Goal: Navigation & Orientation: Find specific page/section

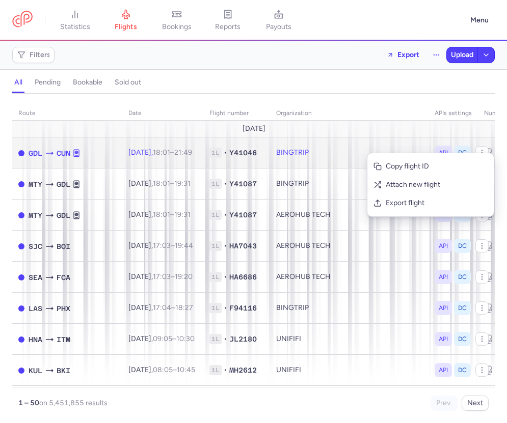
scroll to position [0, 132]
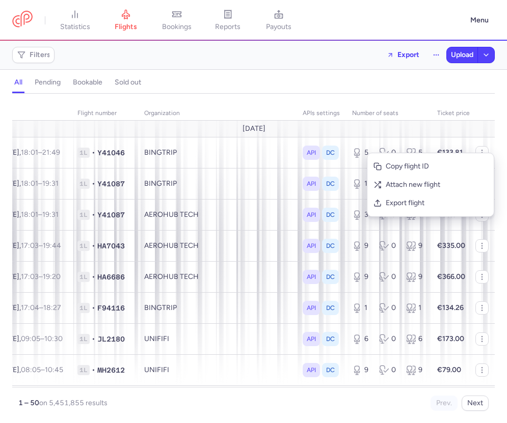
click at [399, 105] on div "route date Flight number organization APIs settings number of seats Ticket pric…" at bounding box center [253, 255] width 482 height 311
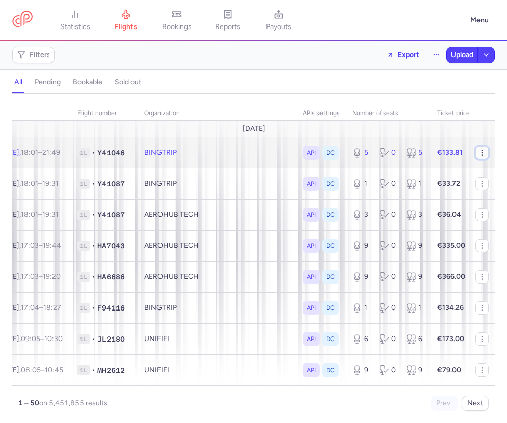
click at [481, 151] on icon "button" at bounding box center [482, 153] width 8 height 8
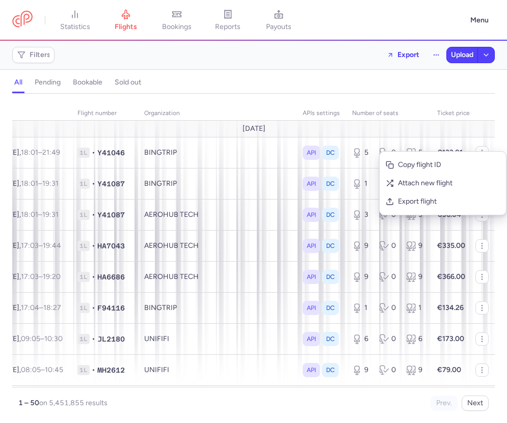
click at [448, 82] on div "all pending bookable sold out" at bounding box center [253, 85] width 482 height 18
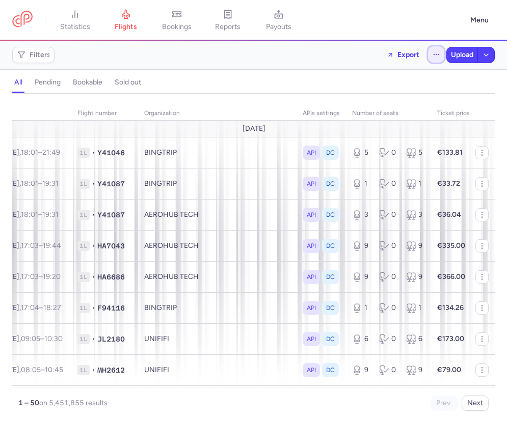
click at [433, 59] on button "button" at bounding box center [436, 54] width 16 height 16
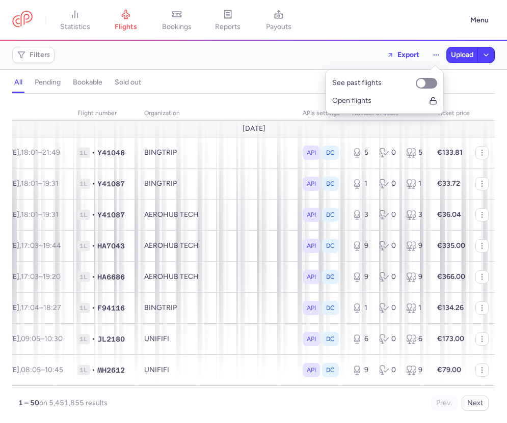
click at [462, 93] on div "all pending bookable sold out" at bounding box center [253, 85] width 482 height 18
click at [484, 61] on button "button" at bounding box center [486, 54] width 16 height 15
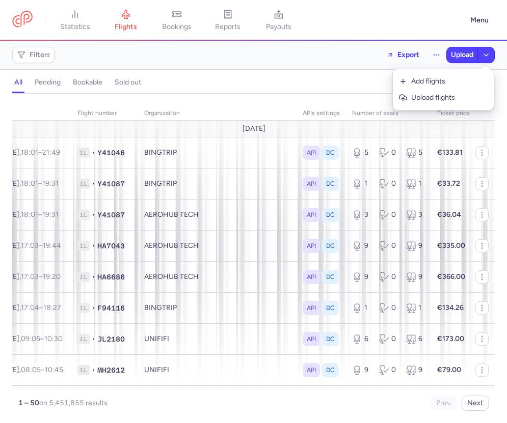
click at [337, 76] on div "all pending bookable sold out" at bounding box center [253, 85] width 482 height 18
click at [59, 82] on h4 "pending" at bounding box center [48, 82] width 26 height 9
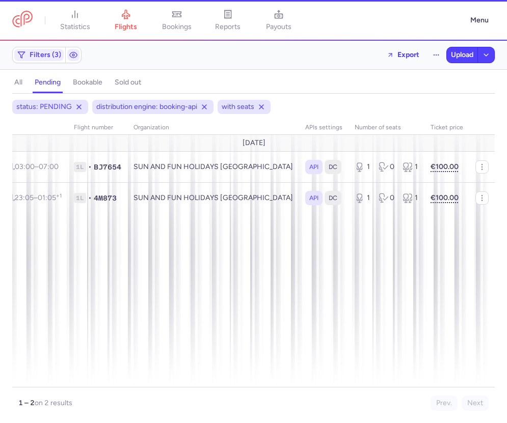
scroll to position [0, 63]
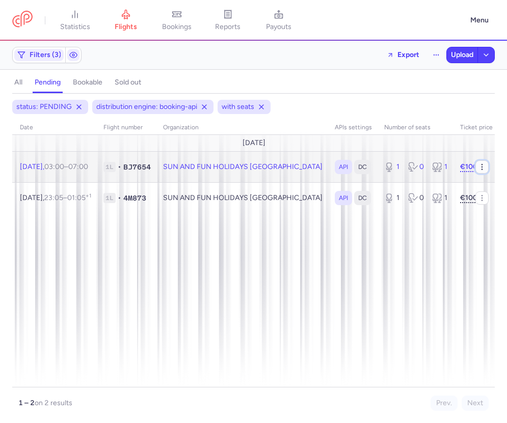
click at [480, 169] on icon "button" at bounding box center [482, 167] width 8 height 8
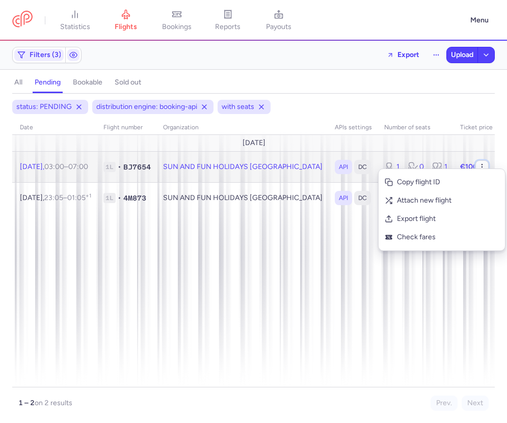
click at [481, 168] on icon "button" at bounding box center [482, 167] width 8 height 8
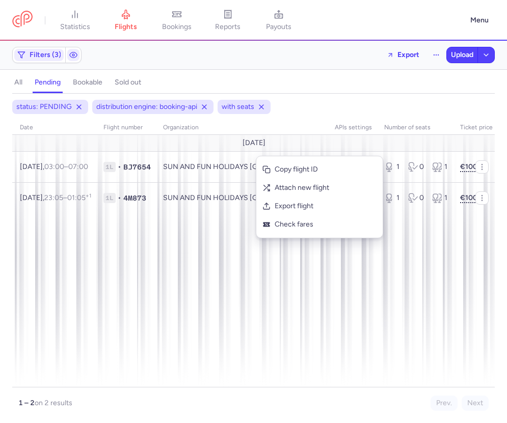
click at [378, 86] on div "all pending bookable sold out" at bounding box center [253, 85] width 482 height 18
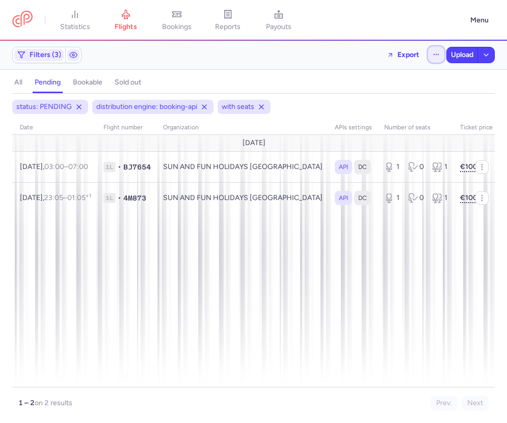
click at [434, 53] on icon "button" at bounding box center [436, 54] width 7 height 7
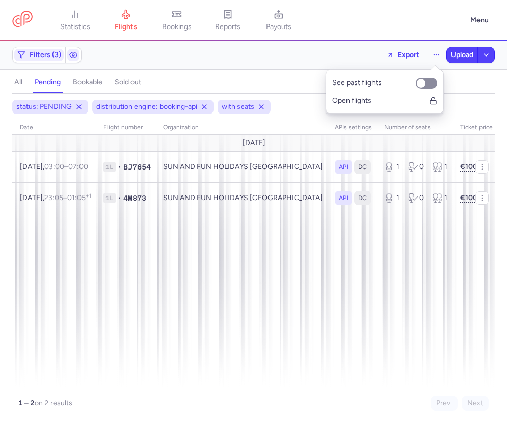
click at [333, 53] on div "Filters (3) Export Upload" at bounding box center [253, 55] width 491 height 24
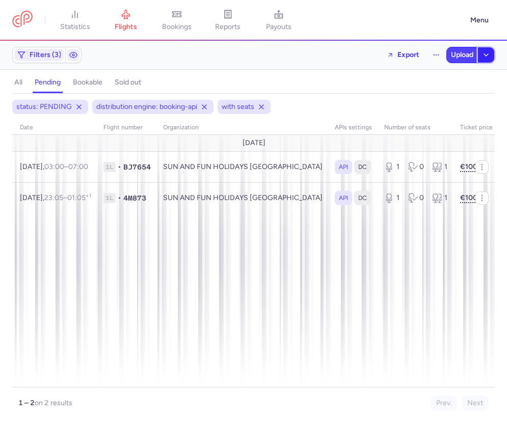
click at [490, 53] on button "button" at bounding box center [486, 54] width 16 height 15
click at [260, 65] on div "Filters (3) Export Upload" at bounding box center [253, 55] width 491 height 24
click at [185, 19] on link "bookings" at bounding box center [176, 20] width 51 height 22
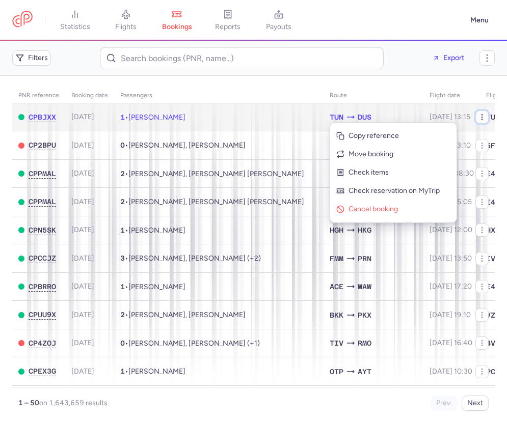
click at [483, 117] on icon "button" at bounding box center [482, 117] width 8 height 8
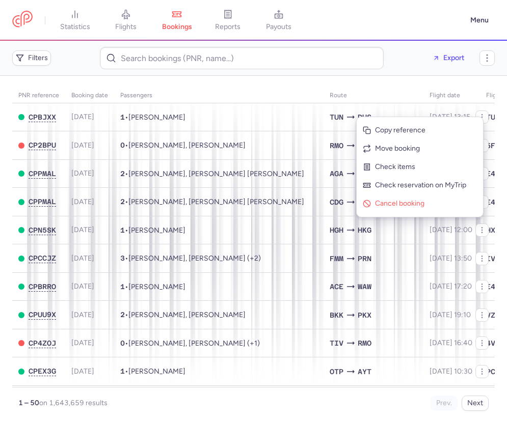
click at [451, 78] on main "PNR reference Booking date Passengers Route flight date Flight number CPBJXX 20…" at bounding box center [253, 249] width 507 height 347
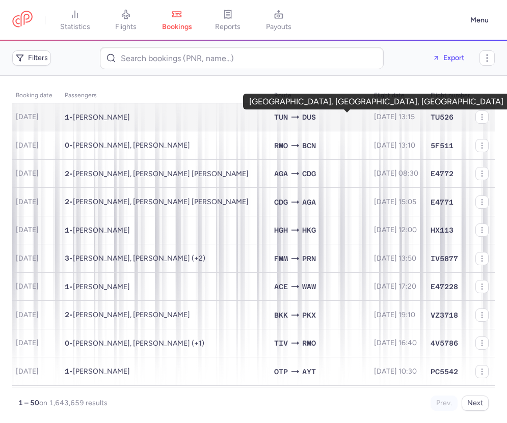
scroll to position [0, 71]
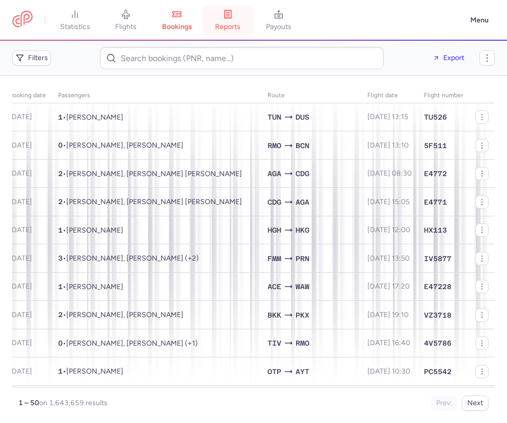
click at [237, 27] on span "reports" at bounding box center [227, 26] width 25 height 9
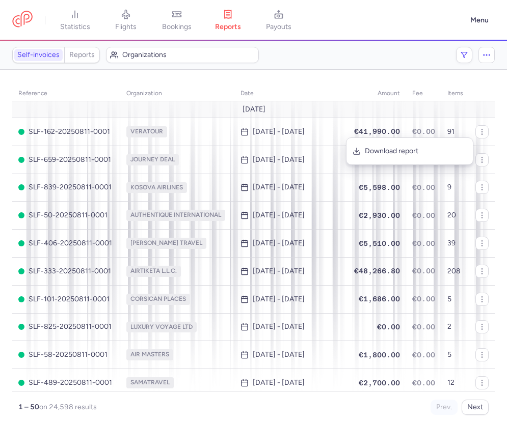
click at [404, 84] on div "reference organization date amount fee items August 25 SLF-162-20250811-0001 VE…" at bounding box center [253, 246] width 482 height 337
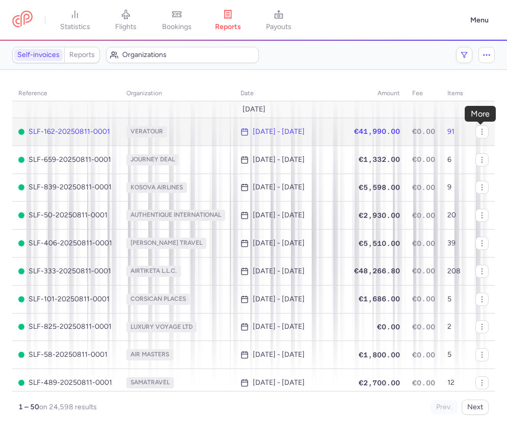
click at [0, 0] on button "button" at bounding box center [0, 0] width 0 height 0
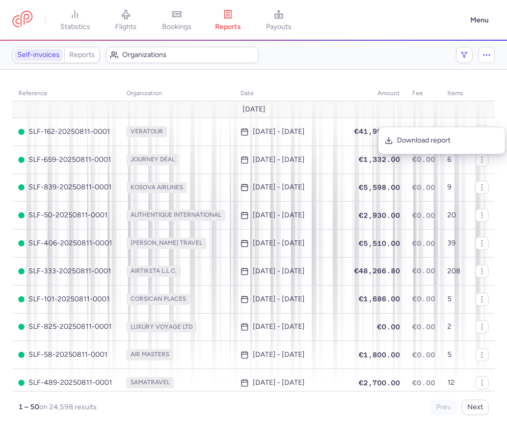
click at [397, 76] on section "reference organization date amount fee items August 25 SLF-162-20250811-0001 VE…" at bounding box center [253, 247] width 507 height 354
click at [485, 56] on icon "button" at bounding box center [486, 54] width 9 height 9
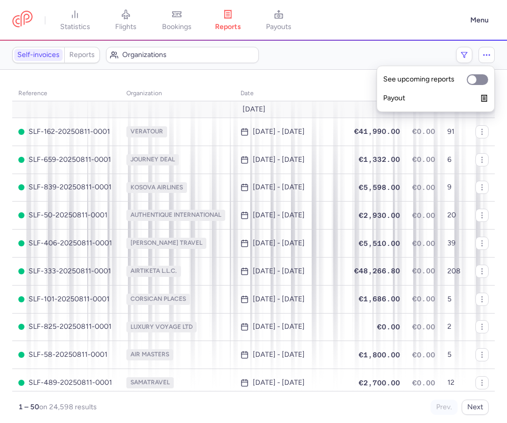
click at [420, 55] on div "Self-invoices Reports Organizations" at bounding box center [231, 55] width 438 height 16
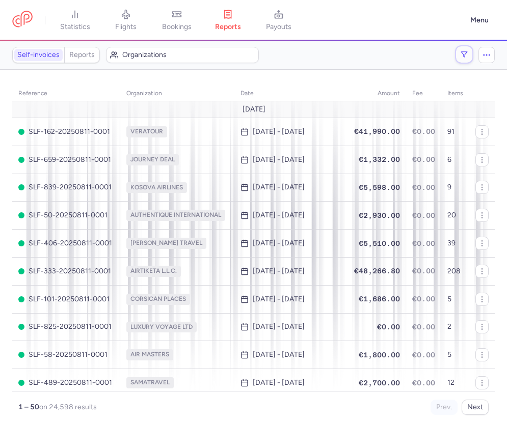
click at [460, 55] on button "button" at bounding box center [464, 54] width 16 height 16
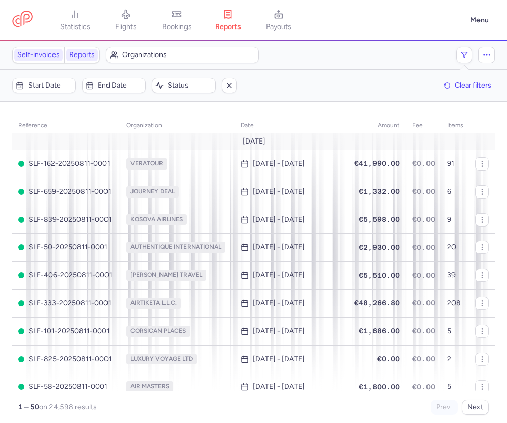
click at [92, 57] on link "Reports" at bounding box center [82, 55] width 32 height 12
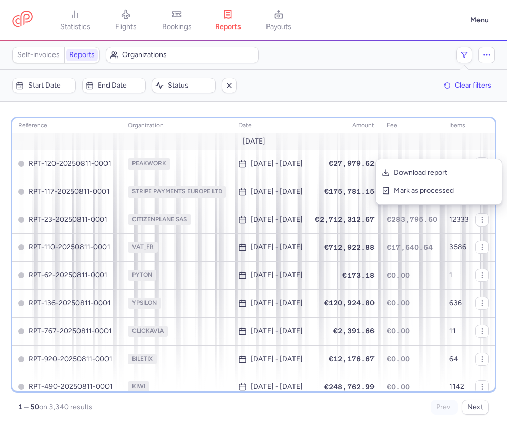
click at [385, 130] on th "amount" at bounding box center [412, 125] width 63 height 15
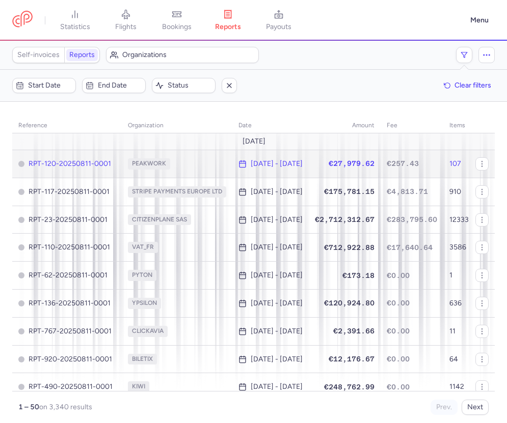
click at [0, 0] on button "button" at bounding box center [0, 0] width 0 height 0
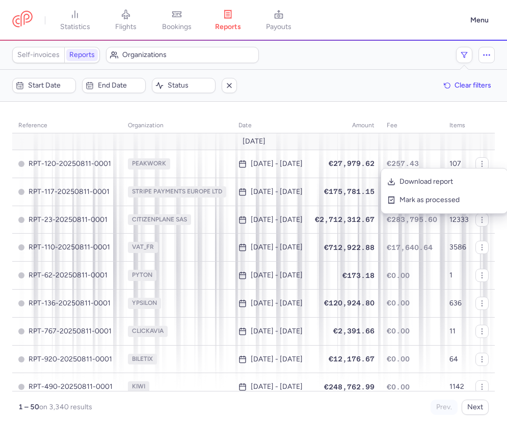
click at [396, 86] on div "Start date End date Status Clear filters" at bounding box center [253, 85] width 482 height 15
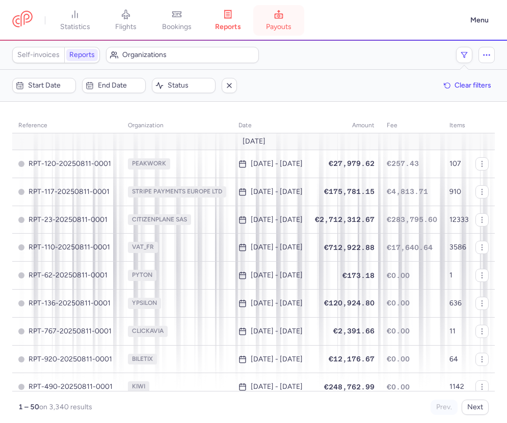
click at [279, 26] on span "payouts" at bounding box center [278, 26] width 25 height 9
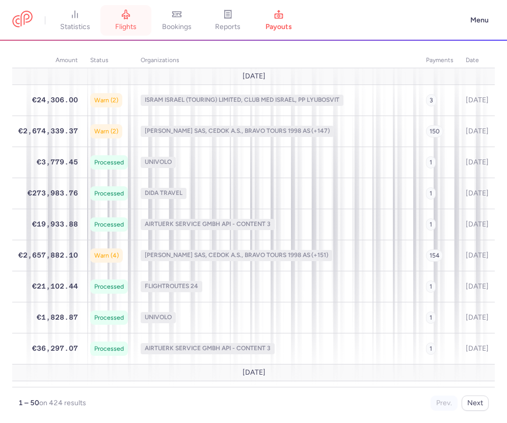
click at [128, 23] on span "flights" at bounding box center [125, 26] width 21 height 9
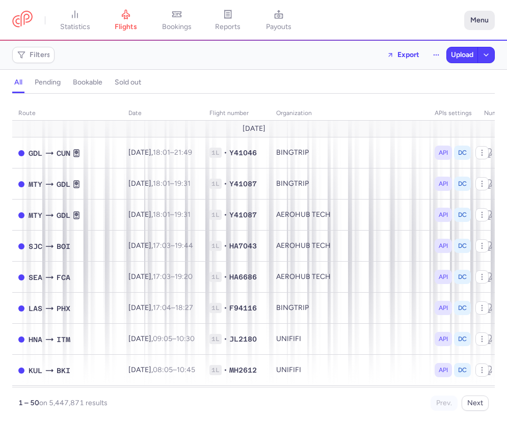
click at [484, 18] on button "Menu" at bounding box center [479, 20] width 31 height 19
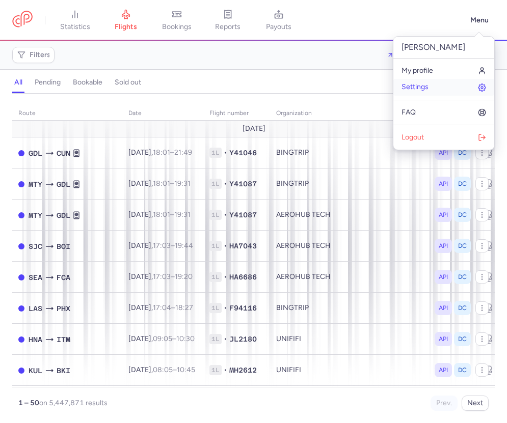
click at [428, 87] on span "Settings" at bounding box center [414, 87] width 27 height 8
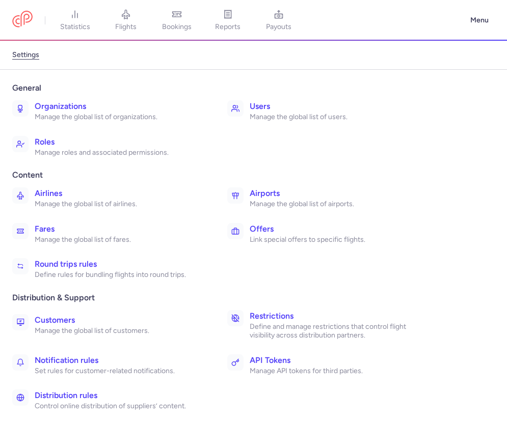
click at [125, 125] on link "Organizations Manage the global list of organizations." at bounding box center [112, 111] width 209 height 30
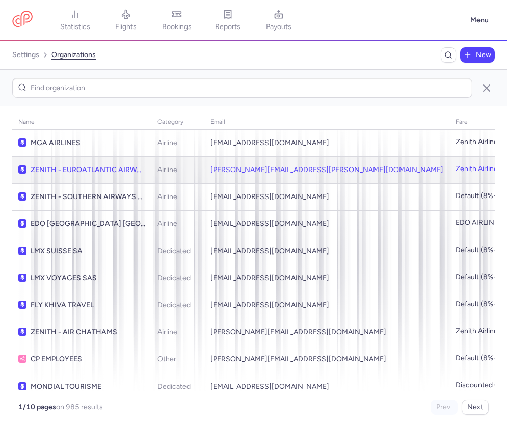
click at [301, 168] on td "cristina.ferreira@euroatlantic.pt" at bounding box center [326, 169] width 245 height 27
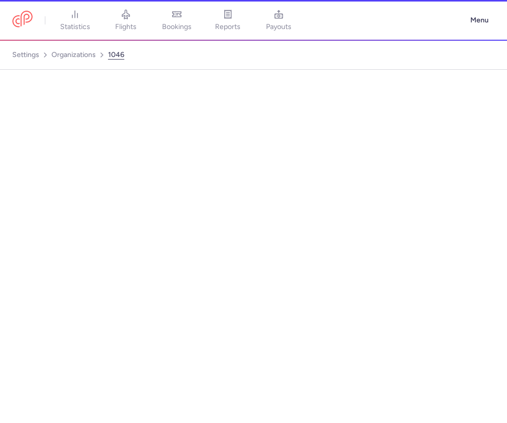
select select "AIRLINE"
select select "pt"
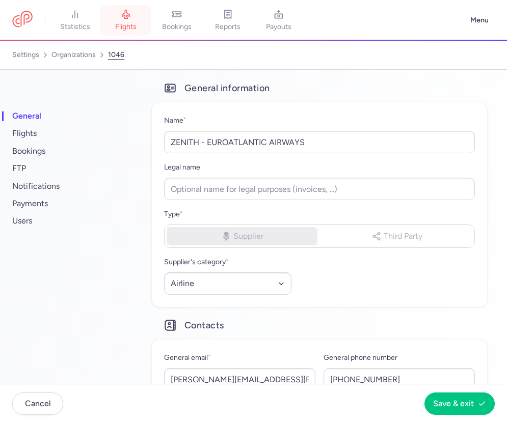
click at [136, 27] on span "flights" at bounding box center [125, 26] width 21 height 9
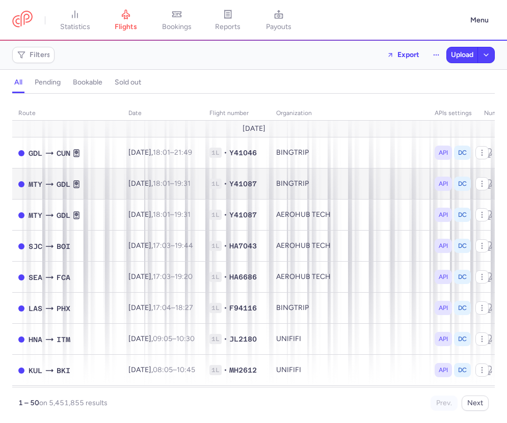
scroll to position [0, 132]
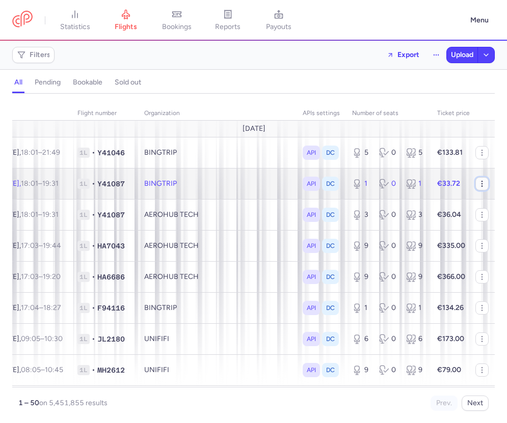
click at [482, 184] on circle "button" at bounding box center [481, 184] width 1 height 1
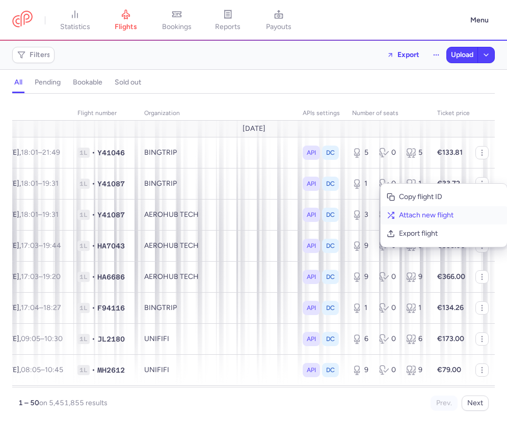
click at [433, 215] on span "Attach new flight" at bounding box center [450, 215] width 102 height 10
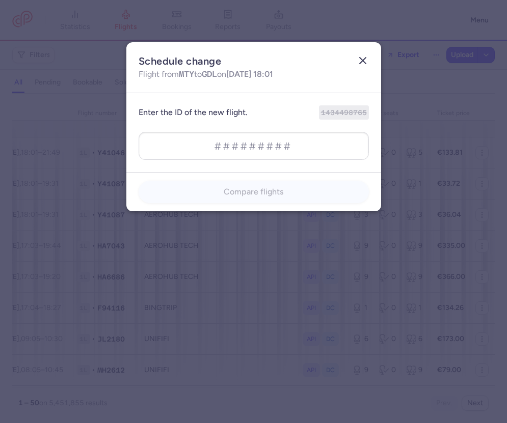
click at [365, 62] on icon "button" at bounding box center [363, 61] width 12 height 12
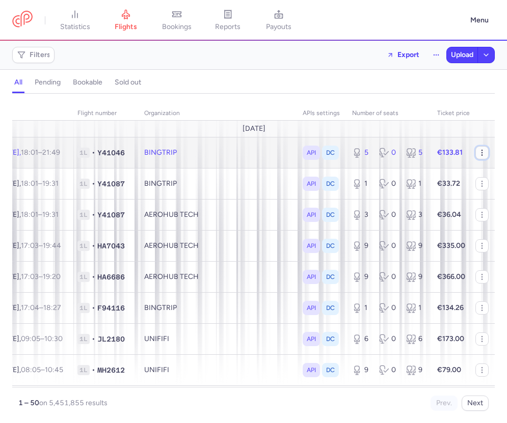
click at [483, 153] on icon "button" at bounding box center [482, 153] width 8 height 8
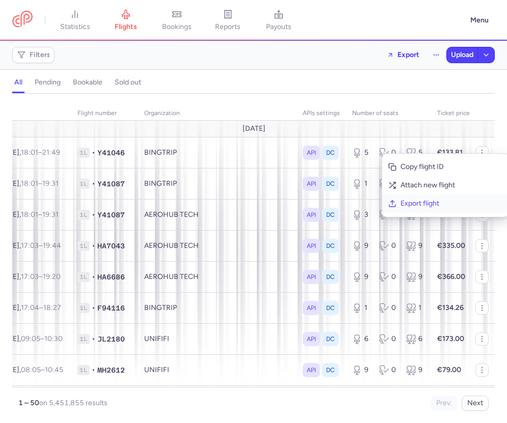
click at [421, 200] on span "Export flight" at bounding box center [451, 204] width 102 height 10
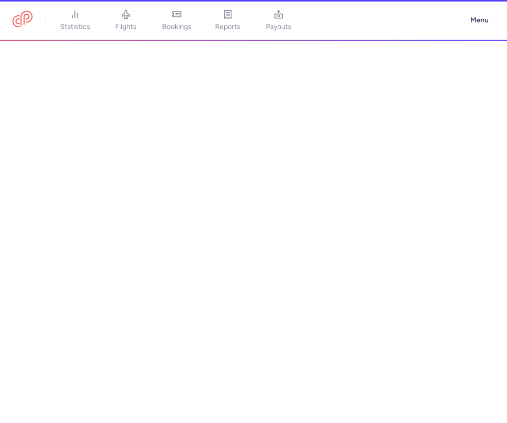
select select "AIRLINE"
select select "pt"
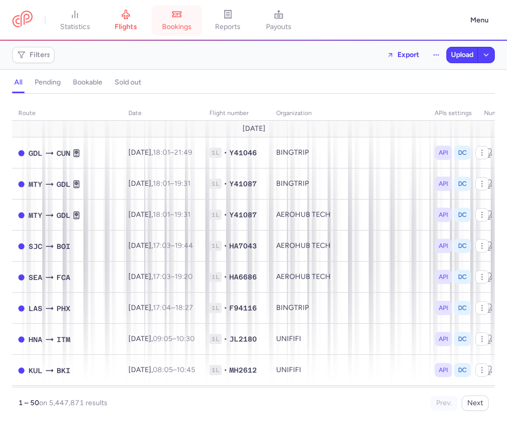
click at [189, 26] on span "bookings" at bounding box center [177, 26] width 30 height 9
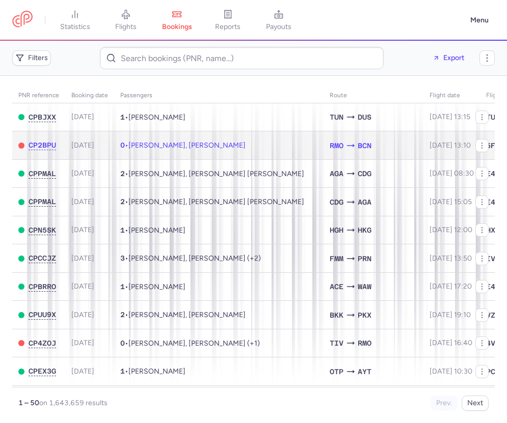
click at [324, 154] on td "0 • Serhii REZNYK, Serhii DOBRETSOV" at bounding box center [218, 145] width 209 height 29
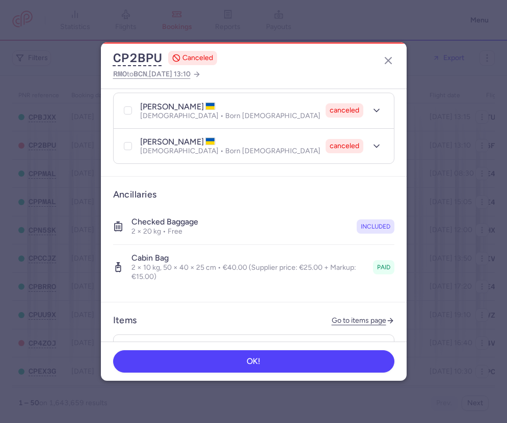
scroll to position [234, 0]
click at [378, 137] on button "button" at bounding box center [376, 146] width 18 height 18
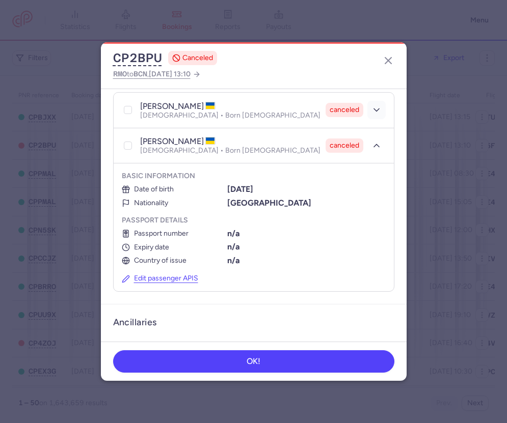
click at [371, 105] on icon "button" at bounding box center [376, 110] width 10 height 10
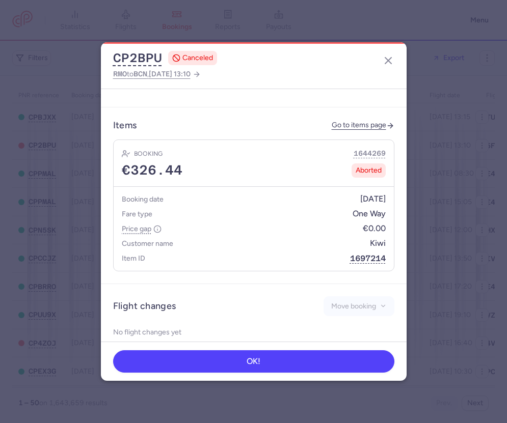
scroll to position [688, 0]
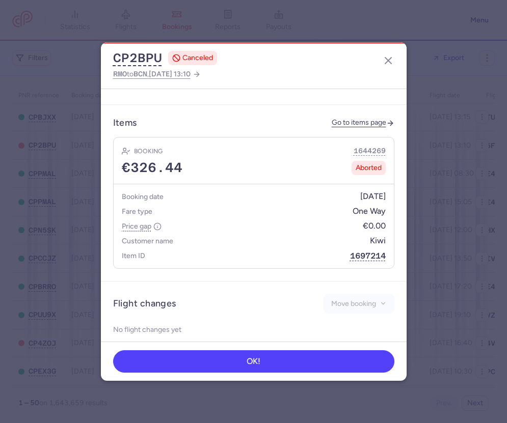
click at [462, 167] on dialog "CP2BPU CANCELED RMO to BCN , 2025 Aug 14, 13:10 General information Summary CP …" at bounding box center [253, 211] width 474 height 339
click at [392, 64] on icon "button" at bounding box center [388, 61] width 12 height 12
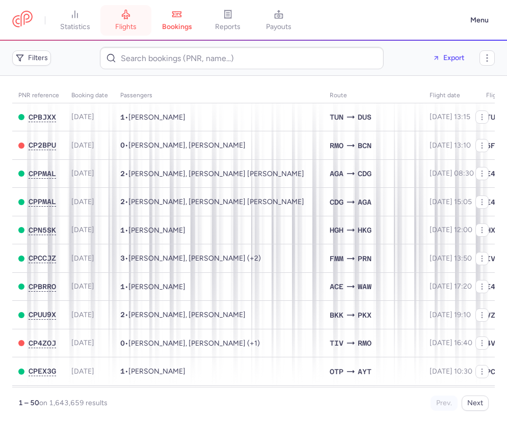
click at [139, 21] on link "flights" at bounding box center [125, 20] width 51 height 22
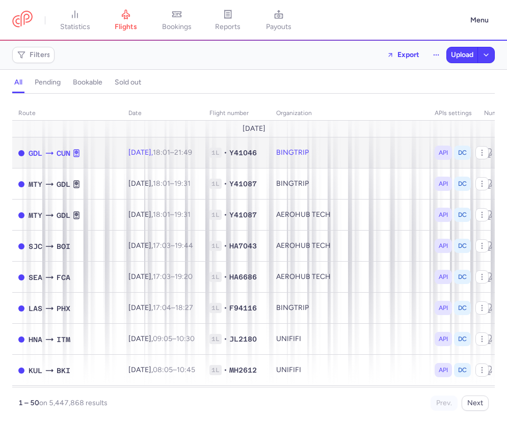
click at [272, 159] on td "BINGTRIP" at bounding box center [349, 153] width 158 height 31
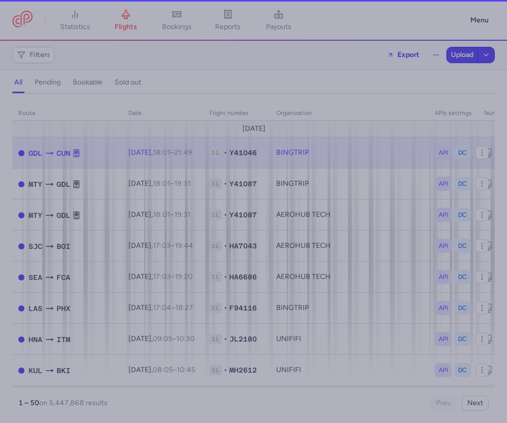
select select "days"
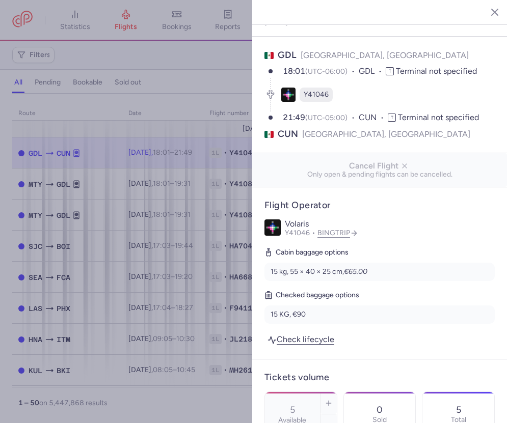
scroll to position [2, 0]
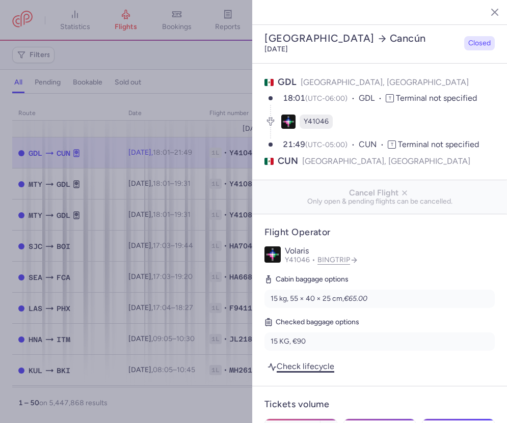
click at [312, 360] on link "Check lifecycle" at bounding box center [300, 367] width 73 height 14
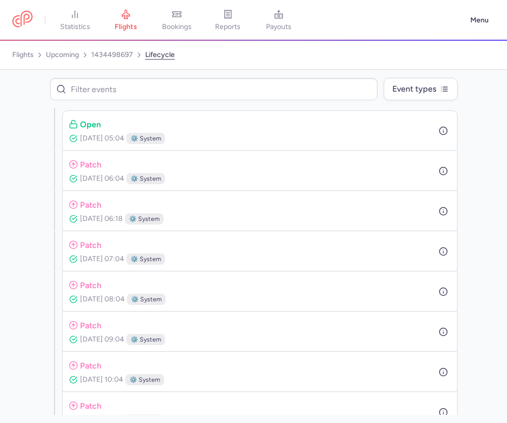
scroll to position [2, 0]
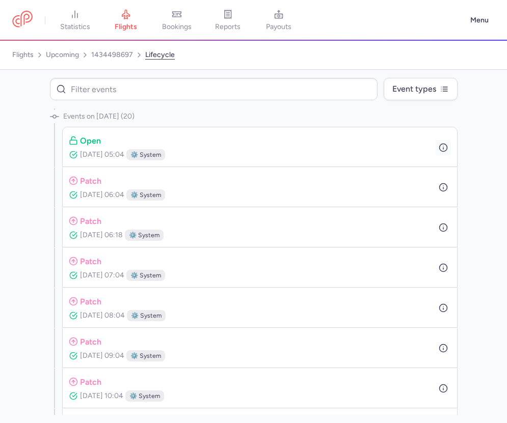
click at [442, 148] on icon "button" at bounding box center [443, 147] width 9 height 9
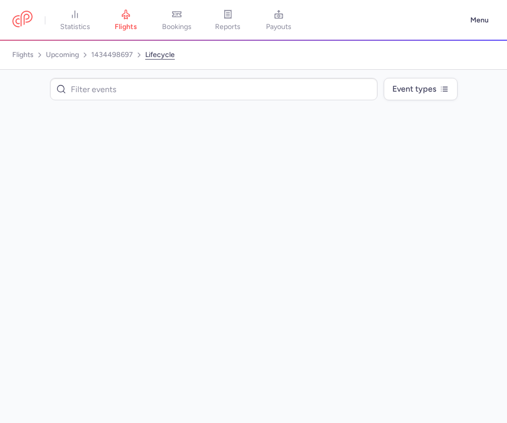
scroll to position [0, 0]
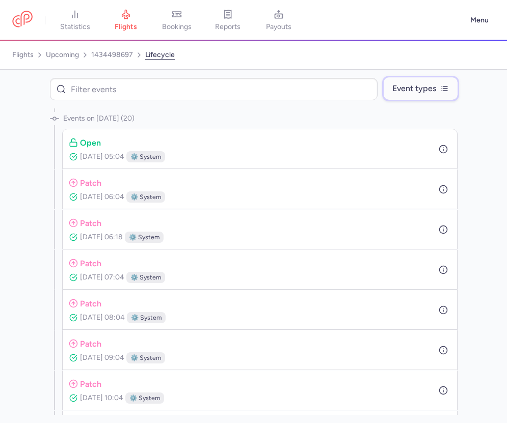
click at [443, 93] on button "Event types" at bounding box center [420, 88] width 73 height 22
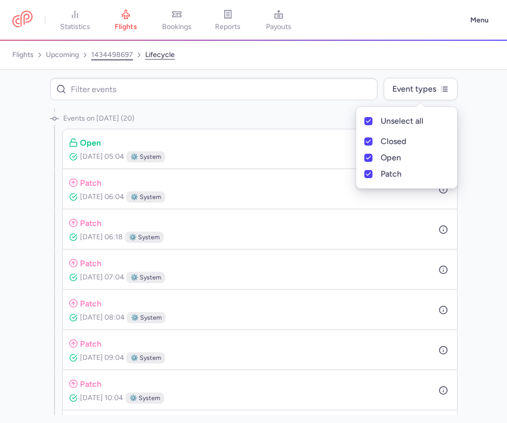
click at [109, 57] on link "1434498697" at bounding box center [112, 55] width 42 height 16
select select "days"
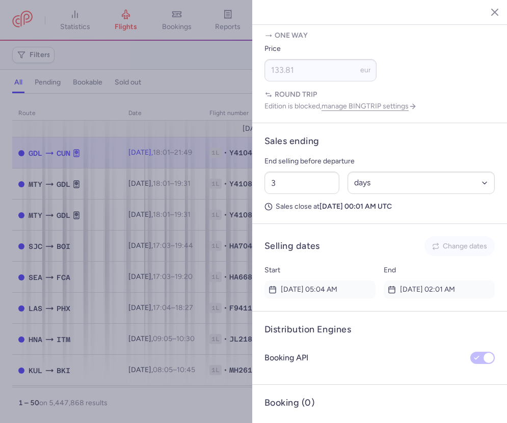
scroll to position [487, 0]
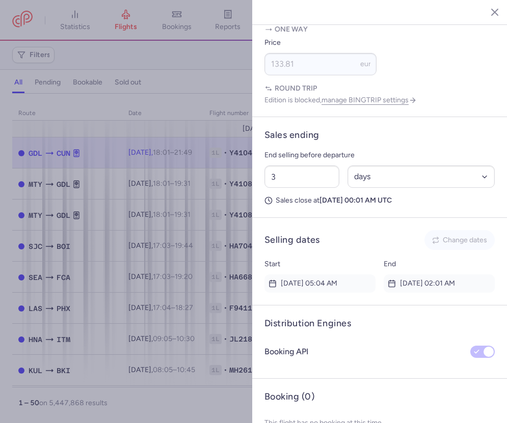
click at [174, 159] on div at bounding box center [253, 211] width 507 height 423
click at [67, 43] on div at bounding box center [253, 211] width 507 height 423
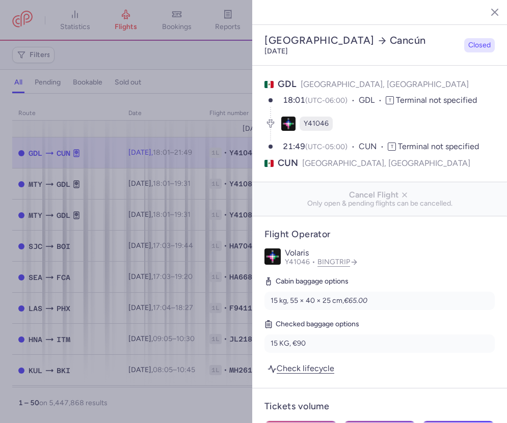
click at [489, 7] on icon "button" at bounding box center [487, 12] width 10 height 10
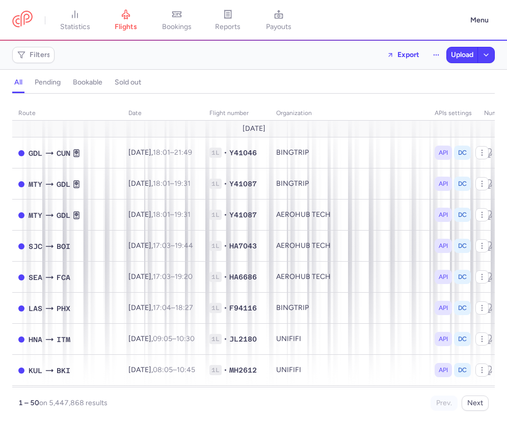
click at [92, 85] on h4 "bookable" at bounding box center [88, 82] width 30 height 9
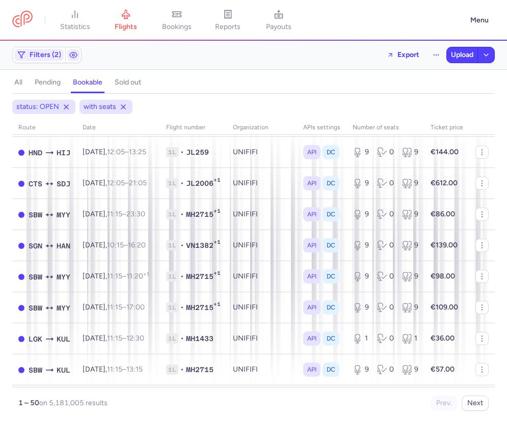
scroll to position [111, 0]
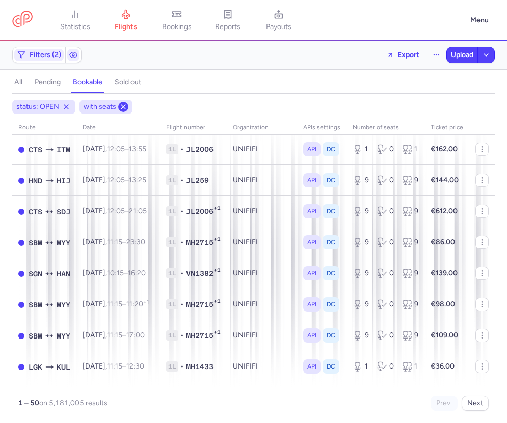
click at [125, 104] on icon at bounding box center [123, 107] width 8 height 8
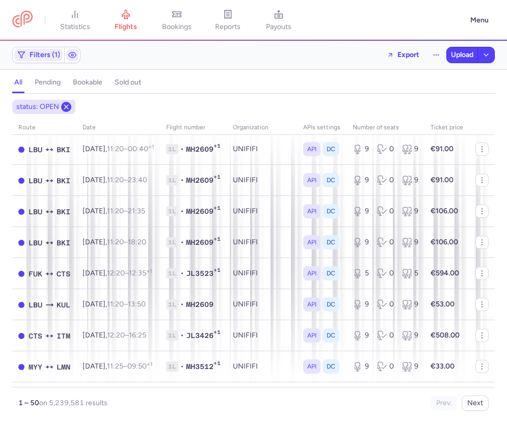
click at [69, 110] on icon at bounding box center [66, 107] width 8 height 8
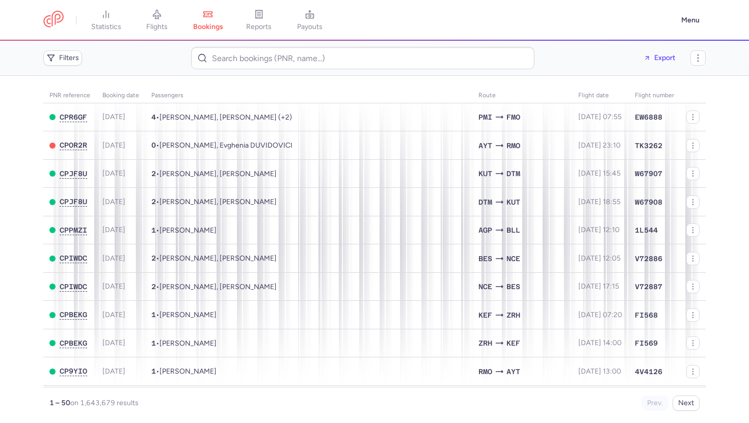
click at [384, 29] on nav "statistics flights bookings reports payouts" at bounding box center [359, 20] width 632 height 22
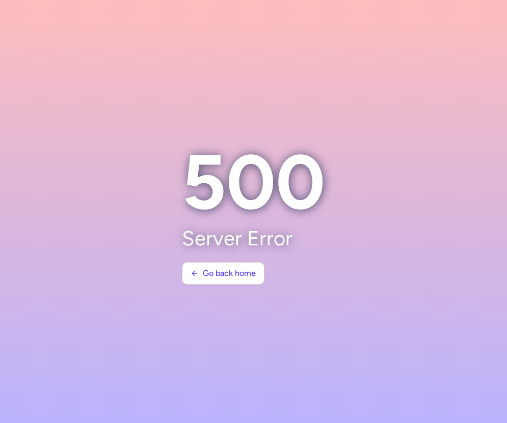
click at [444, 120] on section at bounding box center [253, 211] width 507 height 423
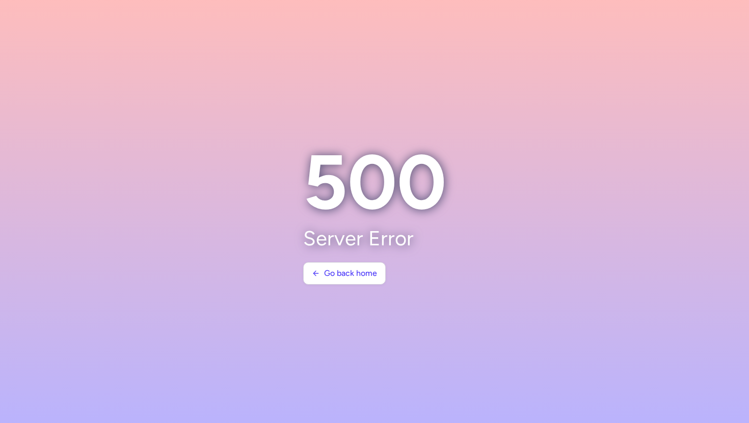
click at [374, 31] on section at bounding box center [374, 211] width 749 height 423
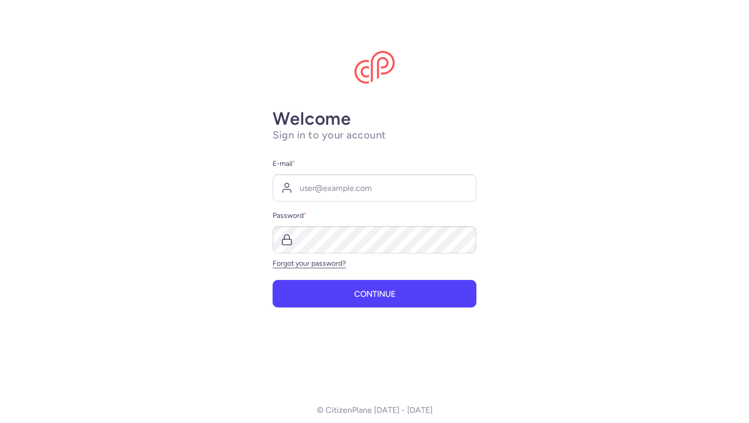
click at [524, 60] on main "Welcome Sign in to your account E-mail * Password * Forgot your password? Conti…" at bounding box center [374, 211] width 749 height 423
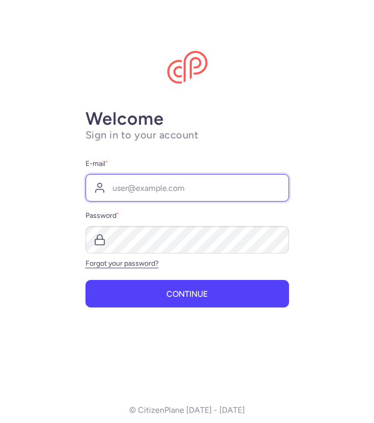
click at [197, 190] on input "E-mail *" at bounding box center [188, 188] width 204 height 28
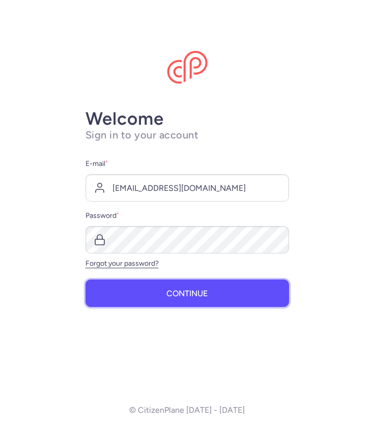
click at [211, 293] on button "Continue" at bounding box center [188, 294] width 204 height 28
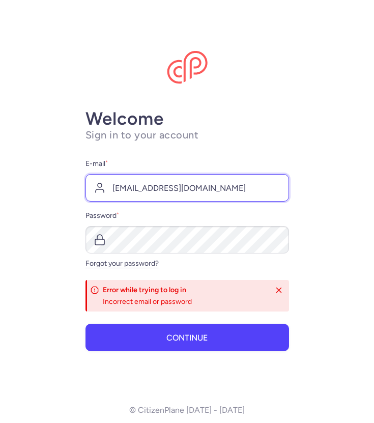
click at [201, 192] on input "[EMAIL_ADDRESS][DOMAIN_NAME]" at bounding box center [188, 188] width 204 height 28
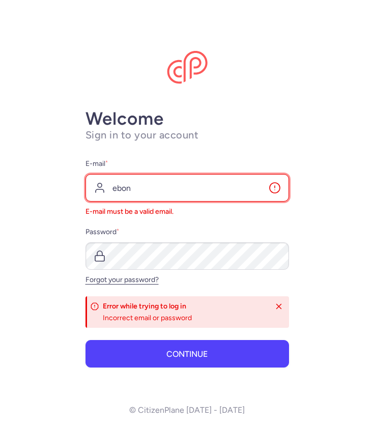
type input "[EMAIL_ADDRESS][DOMAIN_NAME]"
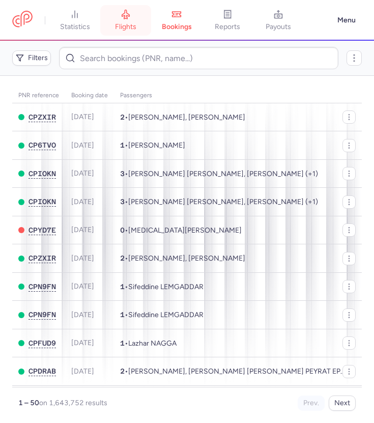
click at [120, 18] on link "flights" at bounding box center [125, 20] width 51 height 22
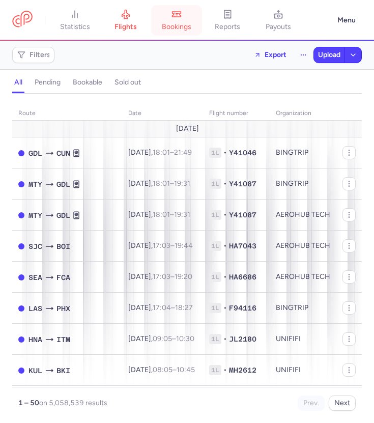
click at [170, 23] on span "bookings" at bounding box center [177, 26] width 30 height 9
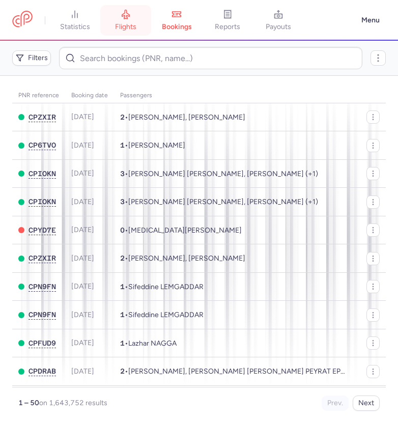
click at [139, 31] on link "flights" at bounding box center [125, 20] width 51 height 22
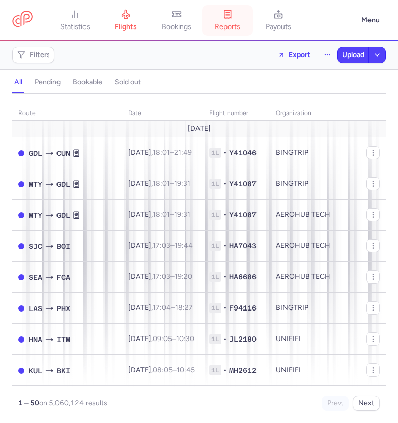
click at [232, 19] on icon at bounding box center [228, 14] width 10 height 10
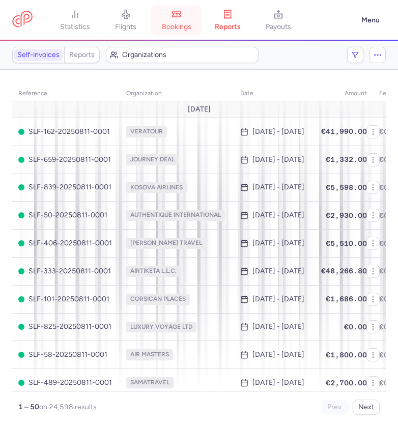
click at [181, 23] on span "bookings" at bounding box center [177, 26] width 30 height 9
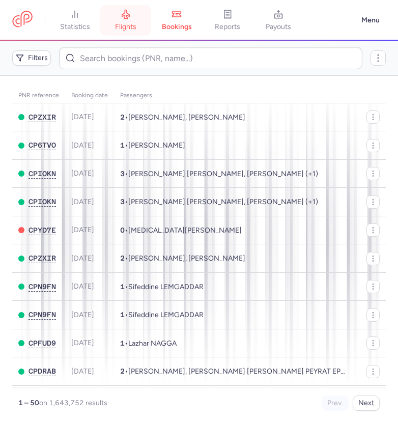
click at [132, 24] on span "flights" at bounding box center [125, 26] width 21 height 9
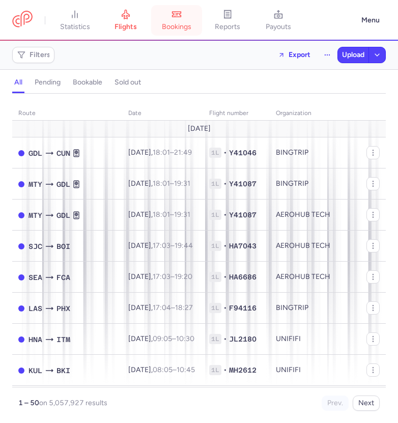
click at [188, 19] on link "bookings" at bounding box center [176, 20] width 51 height 22
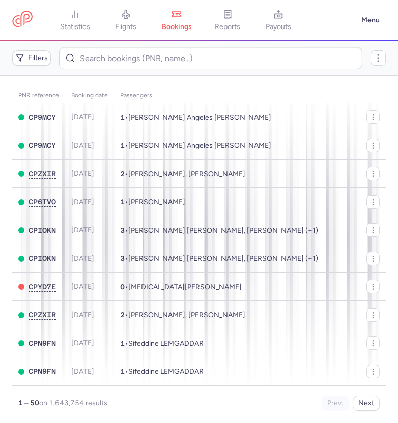
click at [128, 24] on span "flights" at bounding box center [125, 26] width 21 height 9
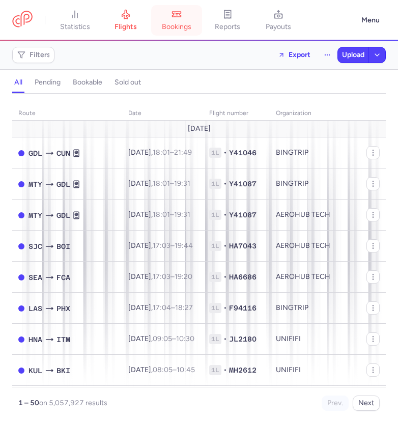
click at [171, 23] on span "bookings" at bounding box center [177, 26] width 30 height 9
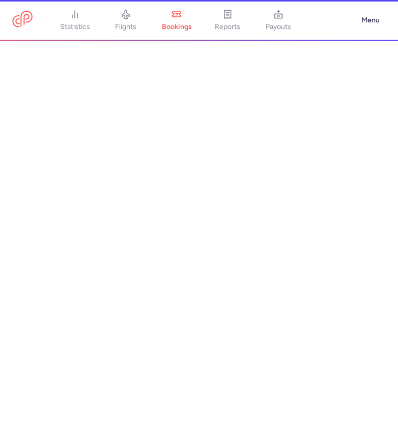
click at [122, 25] on span "flights" at bounding box center [125, 26] width 21 height 9
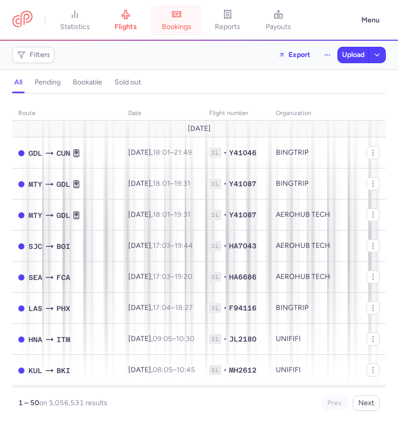
click at [179, 26] on span "bookings" at bounding box center [177, 26] width 30 height 9
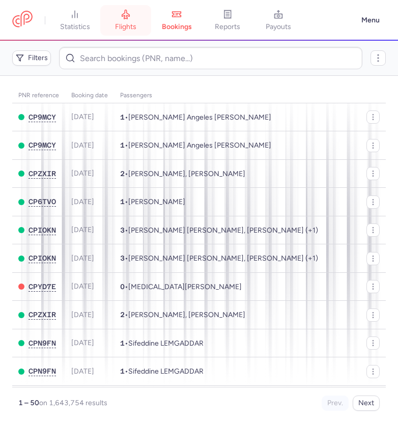
click at [124, 25] on span "flights" at bounding box center [125, 26] width 21 height 9
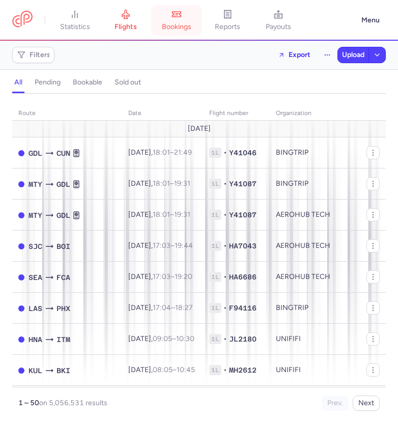
click at [184, 23] on span "bookings" at bounding box center [177, 26] width 30 height 9
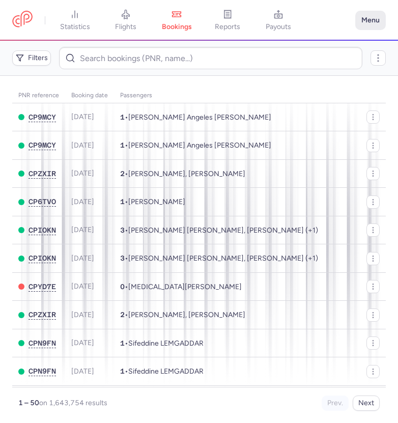
click at [376, 18] on button "Menu" at bounding box center [371, 20] width 31 height 19
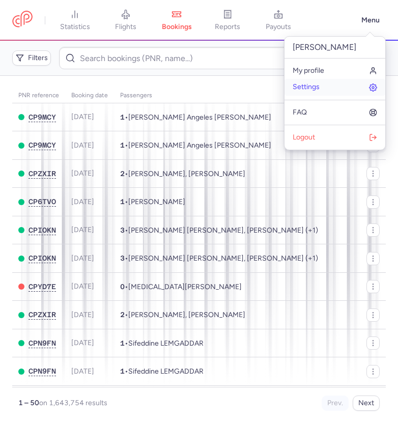
click at [296, 91] on span "Settings" at bounding box center [306, 87] width 27 height 8
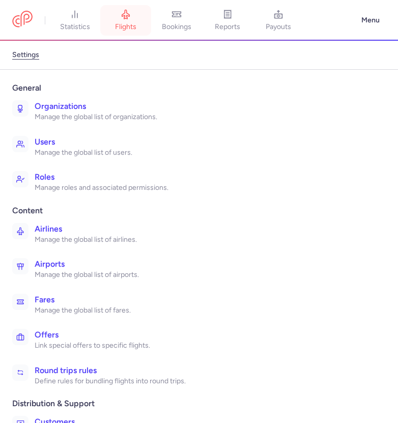
click at [126, 22] on span "flights" at bounding box center [125, 26] width 21 height 9
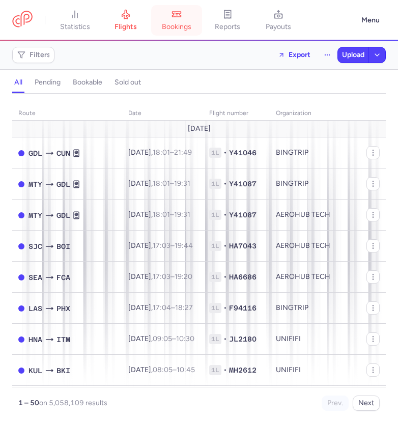
click at [182, 26] on span "bookings" at bounding box center [177, 26] width 30 height 9
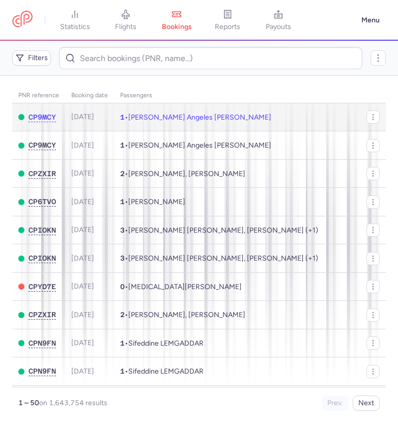
click at [235, 115] on span "[PERSON_NAME] Angeles [PERSON_NAME]" at bounding box center [199, 117] width 143 height 9
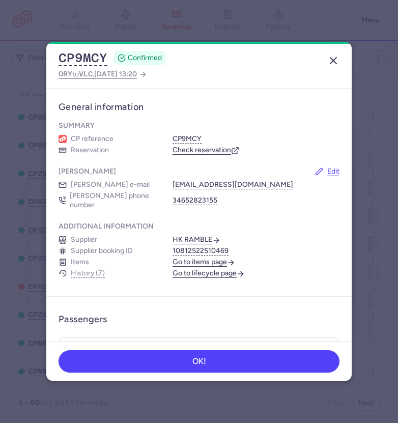
click at [340, 66] on button "button" at bounding box center [334, 60] width 16 height 16
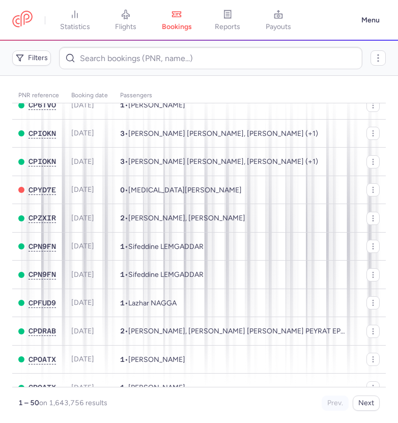
scroll to position [263, 0]
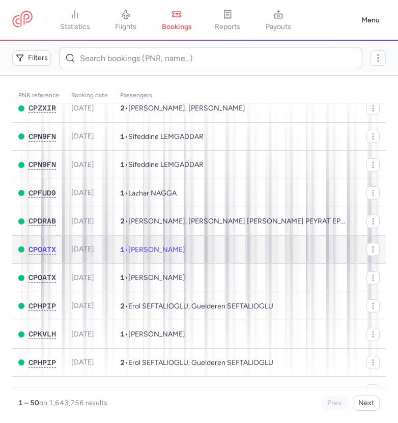
click at [176, 254] on span "[PERSON_NAME]" at bounding box center [156, 250] width 57 height 9
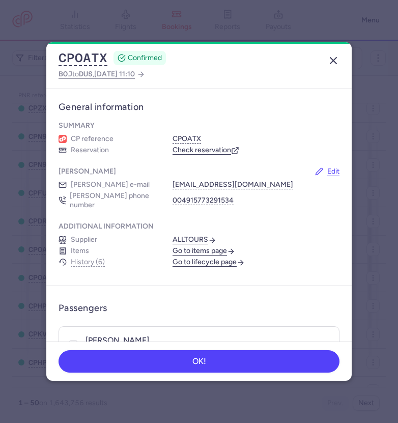
click at [338, 60] on icon "button" at bounding box center [334, 61] width 12 height 12
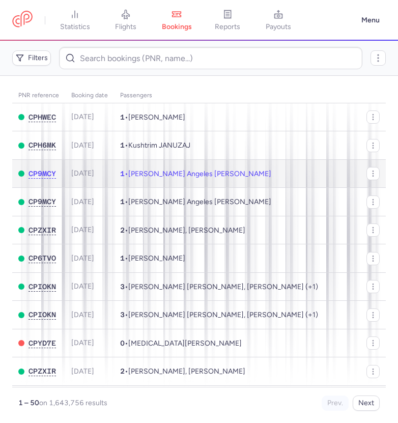
click at [241, 188] on td "1 • Maria Angeles MINGUEZ JIMENEZ" at bounding box center [266, 173] width 305 height 29
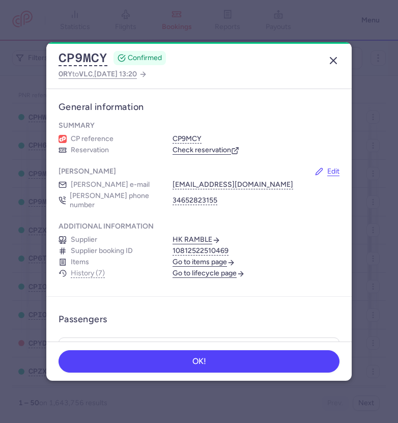
click at [339, 56] on icon "button" at bounding box center [334, 61] width 12 height 12
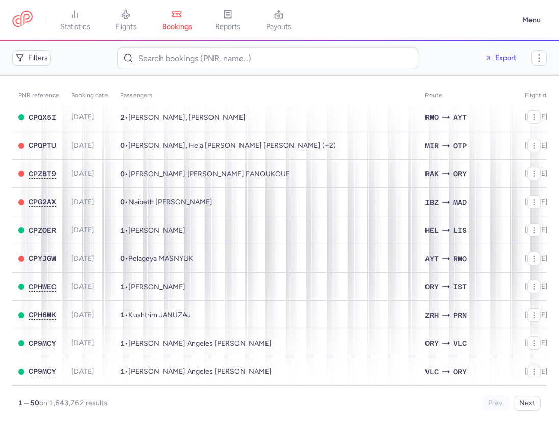
click at [398, 49] on div "Filters Export" at bounding box center [279, 58] width 543 height 31
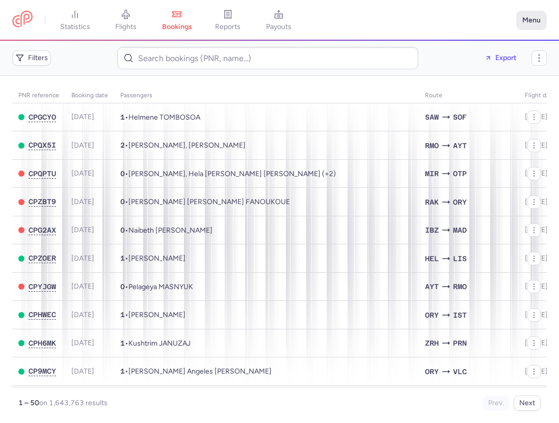
click at [532, 18] on button "Menu" at bounding box center [531, 20] width 31 height 19
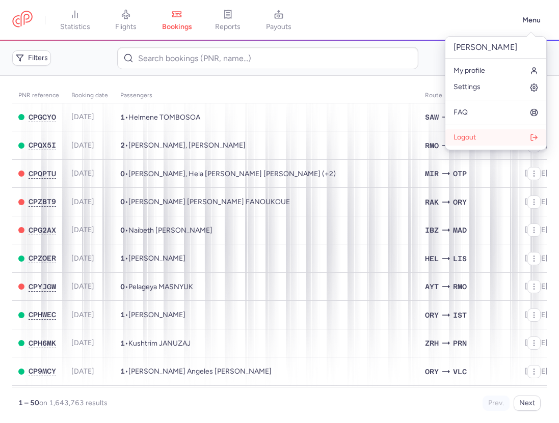
click at [489, 132] on button "Logout" at bounding box center [495, 137] width 101 height 16
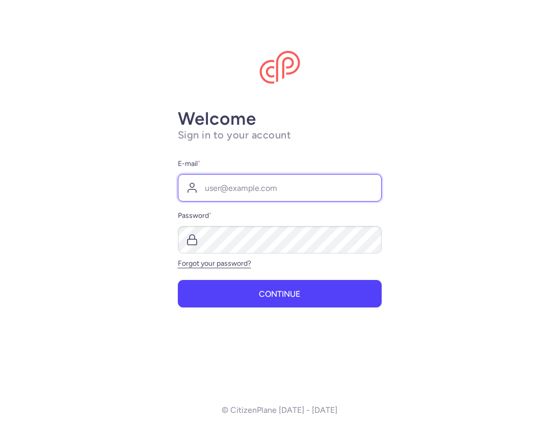
click at [371, 184] on input "E-mail *" at bounding box center [280, 188] width 204 height 28
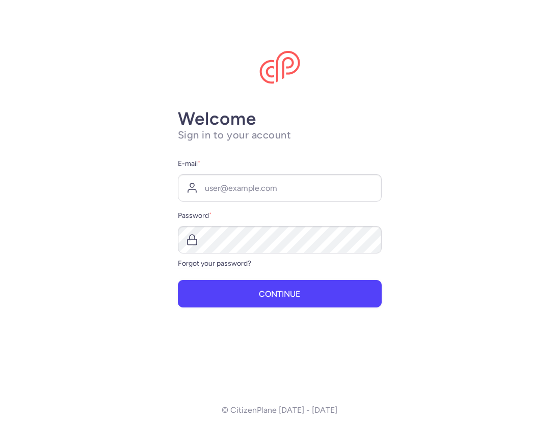
click at [462, 163] on main "Welcome Sign in to your account E-mail * Password * Forgot your password? Conti…" at bounding box center [279, 211] width 559 height 423
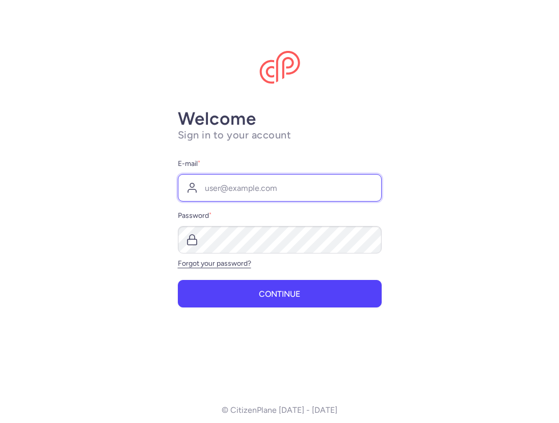
click at [304, 187] on input "E-mail *" at bounding box center [280, 188] width 204 height 28
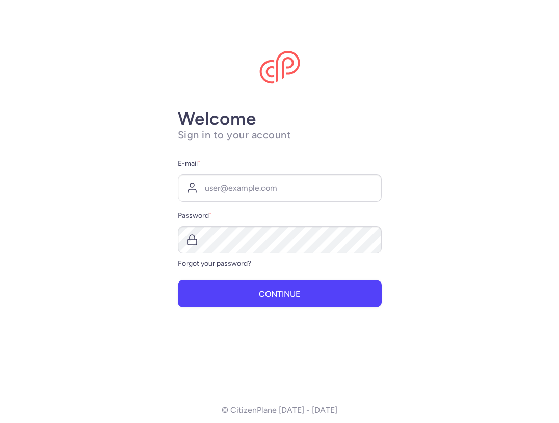
click at [280, 138] on h1 "Sign in to your account" at bounding box center [280, 135] width 204 height 13
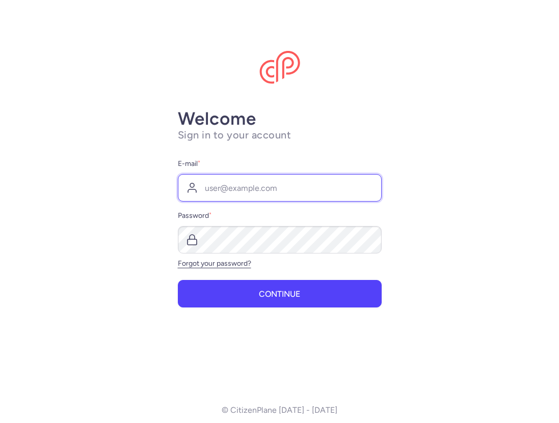
click at [219, 195] on input "E-mail *" at bounding box center [280, 188] width 204 height 28
type input "[EMAIL_ADDRESS][DOMAIN_NAME]"
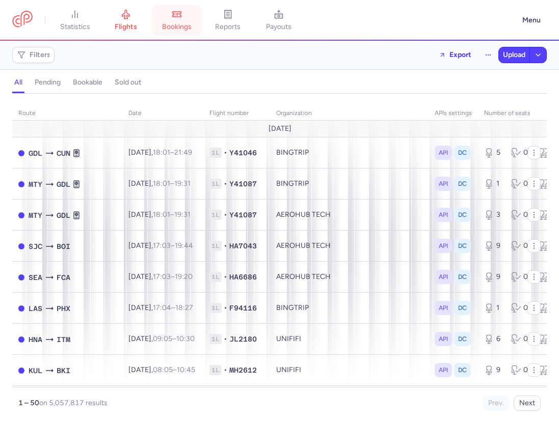
click at [192, 16] on link "bookings" at bounding box center [176, 20] width 51 height 22
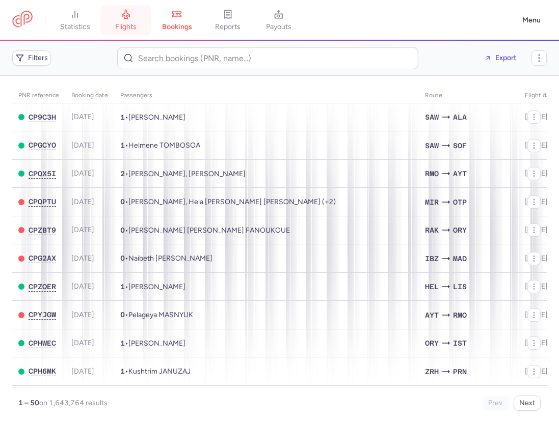
click at [133, 24] on span "flights" at bounding box center [125, 26] width 21 height 9
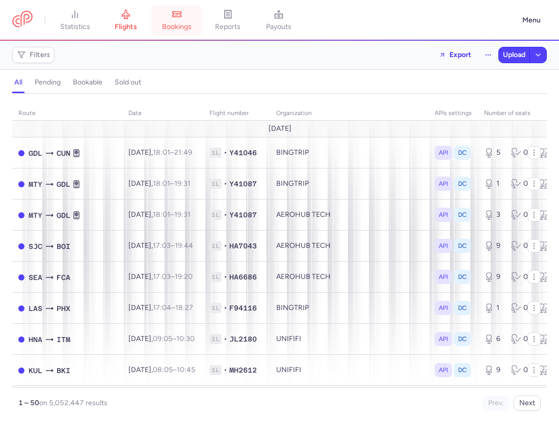
click at [182, 22] on span "bookings" at bounding box center [177, 26] width 30 height 9
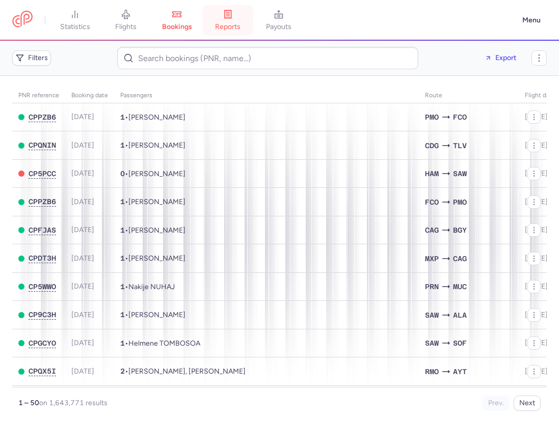
click at [231, 18] on icon at bounding box center [228, 14] width 7 height 8
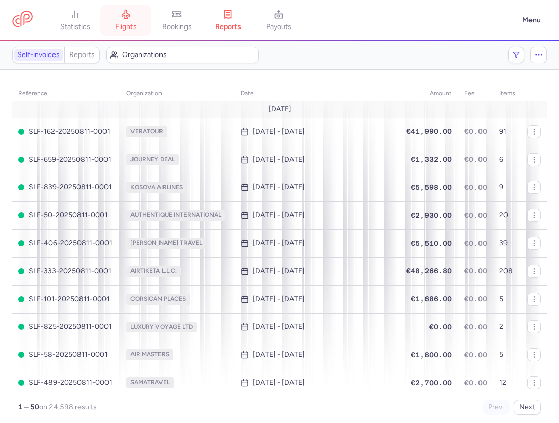
click at [140, 25] on link "flights" at bounding box center [125, 20] width 51 height 22
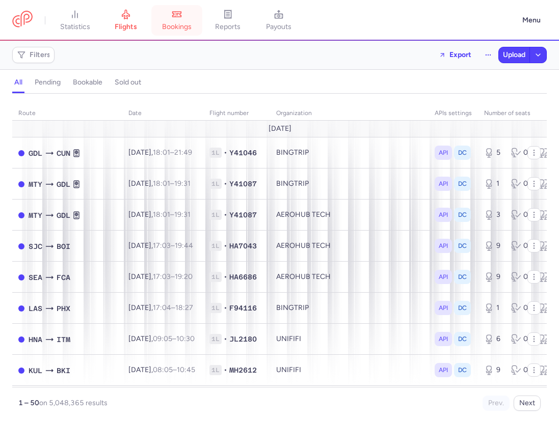
click at [186, 27] on span "bookings" at bounding box center [177, 26] width 30 height 9
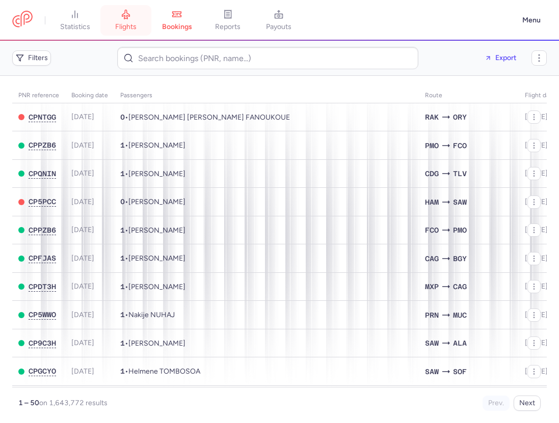
click at [136, 30] on span "flights" at bounding box center [125, 26] width 21 height 9
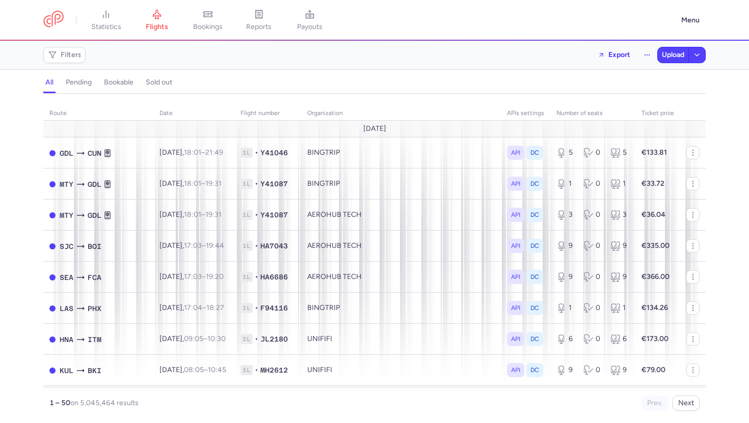
click at [393, 53] on div "Filters Export Upload" at bounding box center [374, 55] width 670 height 24
